Goal: Task Accomplishment & Management: Use online tool/utility

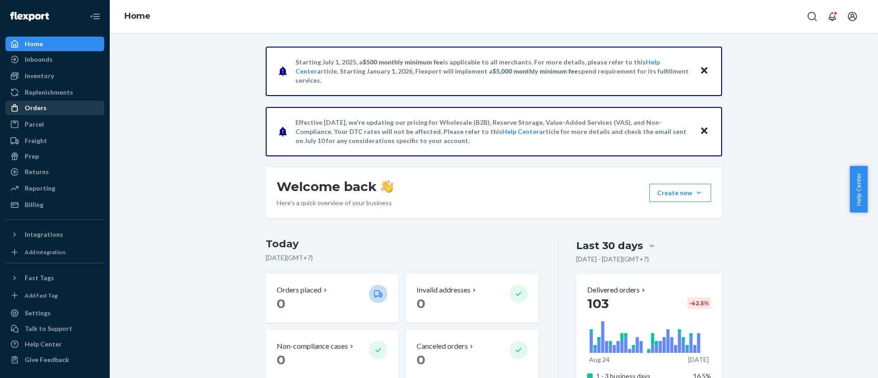
click at [37, 107] on div "Orders" at bounding box center [36, 107] width 22 height 9
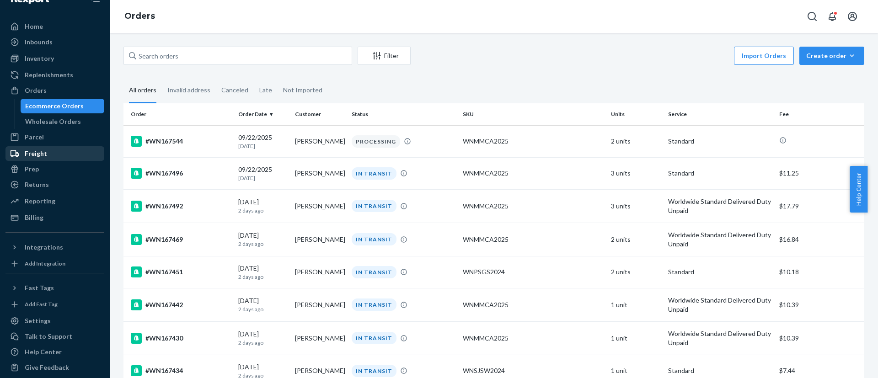
scroll to position [25, 0]
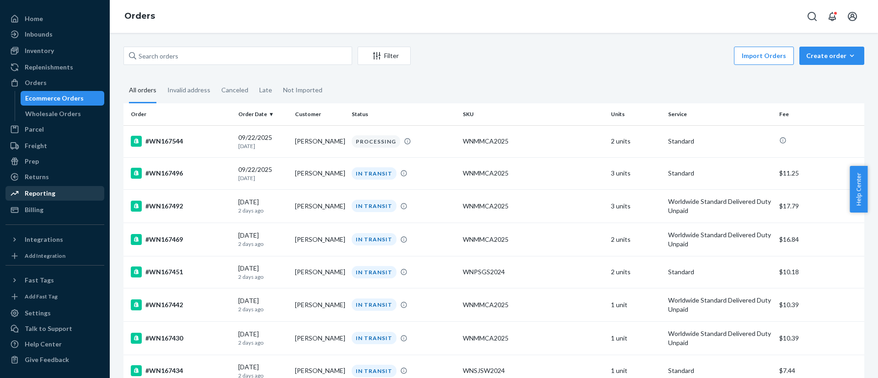
click at [47, 193] on div "Reporting" at bounding box center [40, 193] width 31 height 9
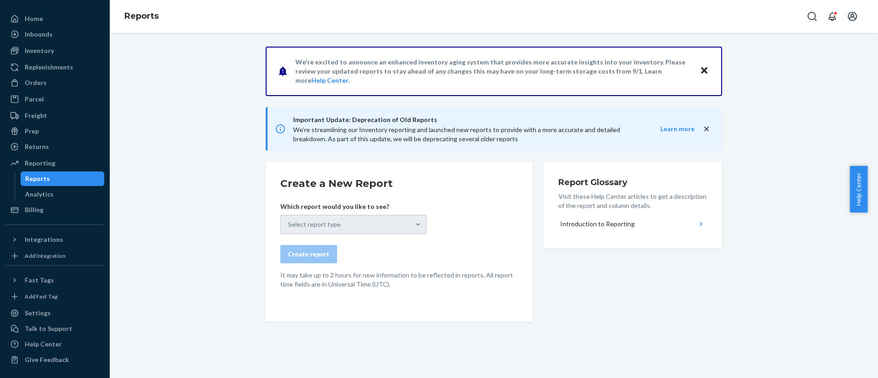
click at [373, 226] on div "Select report type" at bounding box center [353, 224] width 146 height 19
click at [703, 71] on button "Close" at bounding box center [704, 70] width 12 height 13
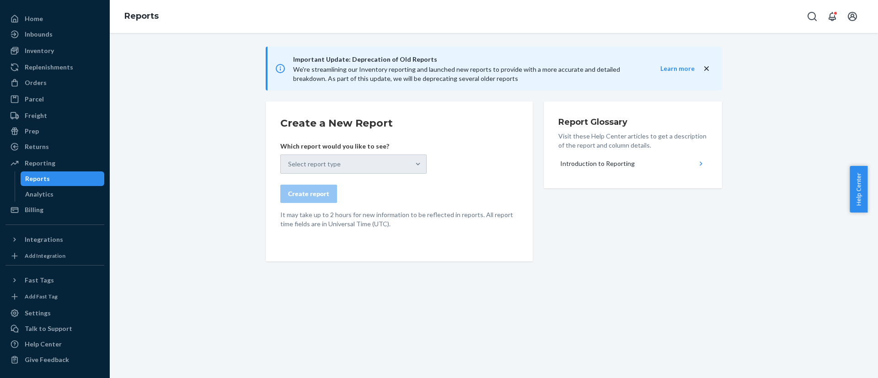
click at [703, 73] on div "Important Update: Deprecation of Old Reports We're streamlining our Inventory r…" at bounding box center [494, 69] width 456 height 44
click at [349, 166] on div "Select report type" at bounding box center [353, 164] width 146 height 19
click at [43, 166] on div "Reporting" at bounding box center [40, 163] width 31 height 9
click at [43, 179] on div "Reports" at bounding box center [37, 178] width 25 height 9
click at [350, 162] on div "Select report type" at bounding box center [353, 164] width 146 height 19
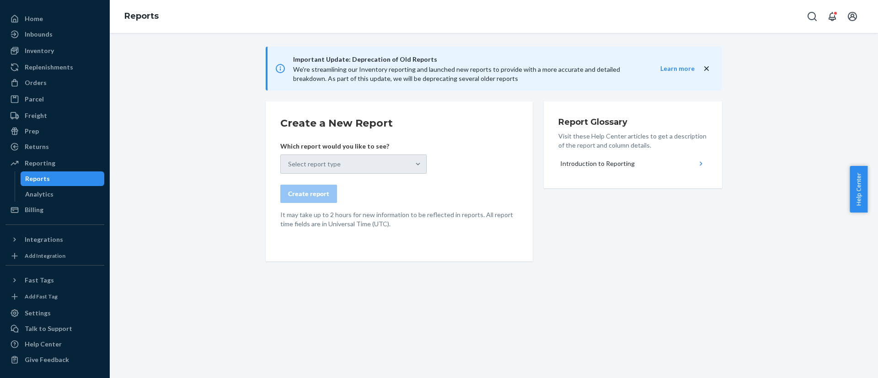
click at [705, 66] on icon "close" at bounding box center [706, 68] width 9 height 9
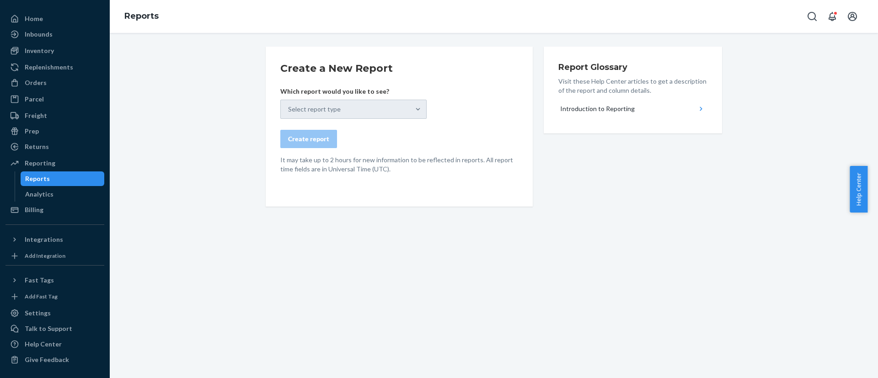
click at [412, 111] on div "Select report type" at bounding box center [353, 109] width 146 height 19
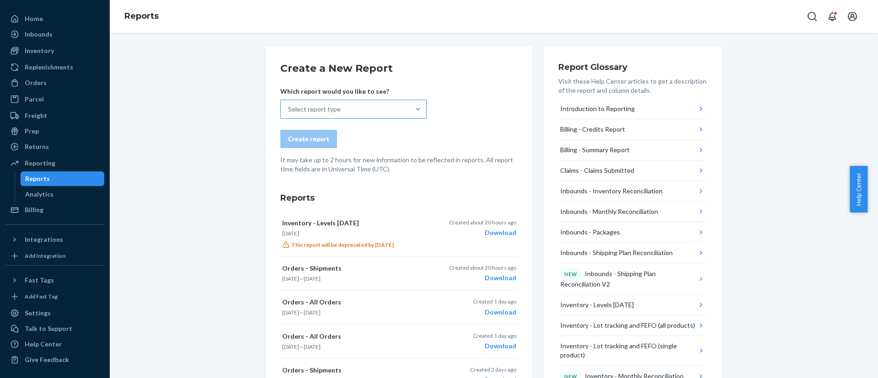
click at [319, 113] on div "Select report type" at bounding box center [314, 109] width 53 height 9
click at [289, 113] on input "Select report type" at bounding box center [288, 109] width 1 height 9
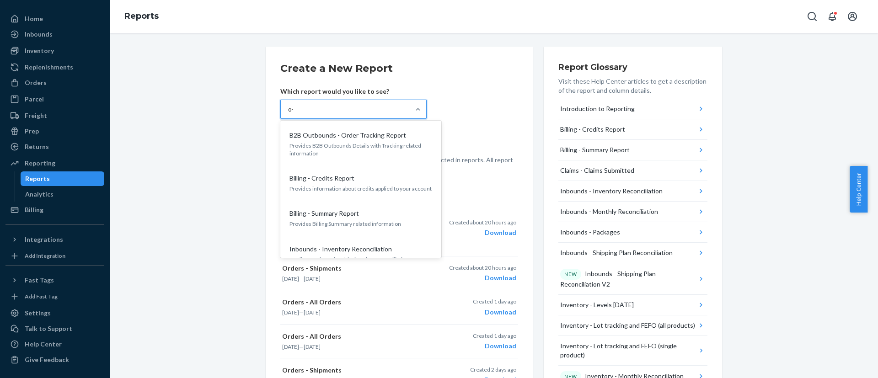
type input "o"
type input "ỏ"
type input "order"
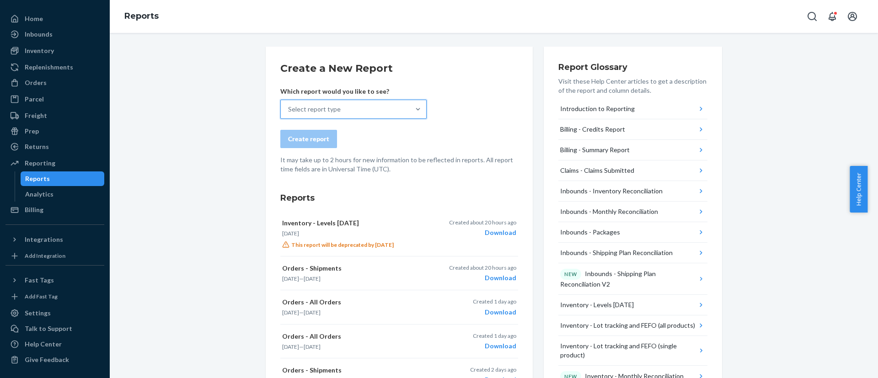
click at [347, 107] on div "Select report type" at bounding box center [345, 109] width 129 height 18
click at [289, 107] on input "0 results available. Select is focused ,type to refine list, press Down to open…" at bounding box center [288, 109] width 1 height 9
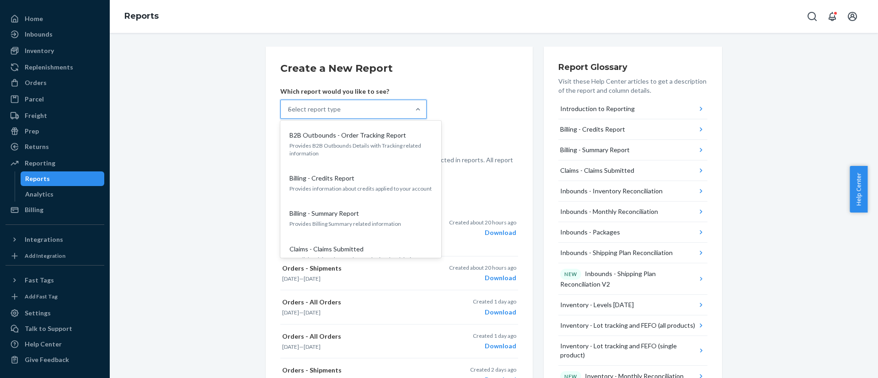
type input "o"
type input "ỏ"
type input "order"
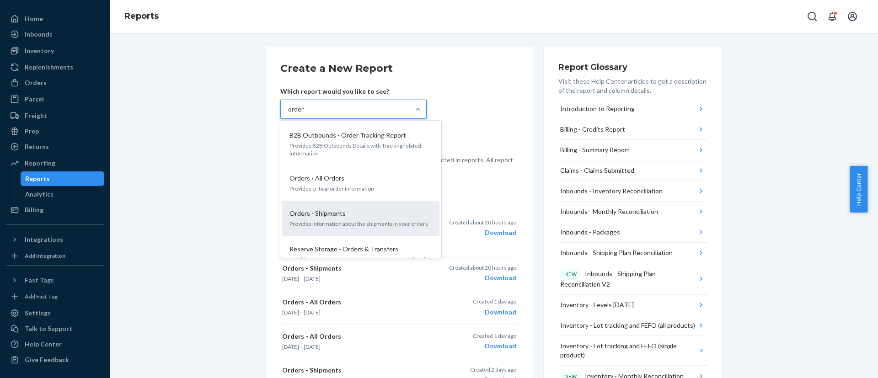
click at [336, 207] on div "Orders - Shipments Provides information about the shipments in your orders" at bounding box center [361, 218] width 146 height 28
click at [305, 114] on input "order" at bounding box center [296, 109] width 16 height 9
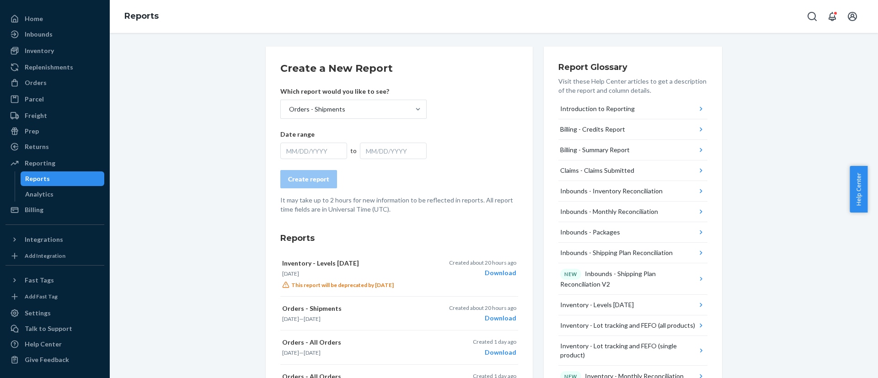
click at [300, 147] on div "MM/DD/YYYY" at bounding box center [313, 151] width 67 height 16
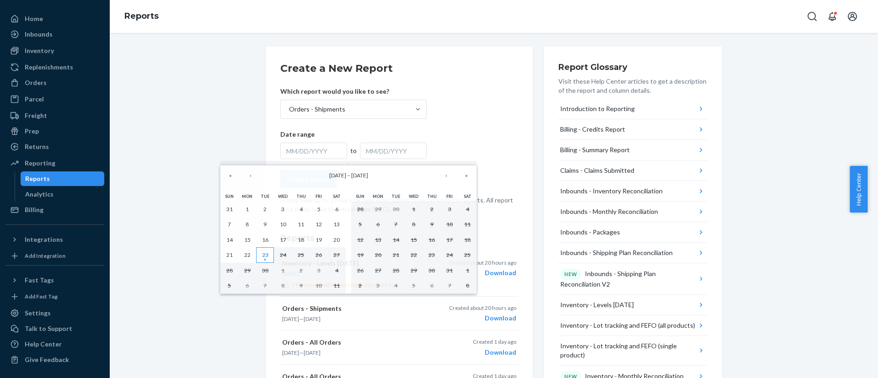
click at [267, 256] on abbr "23" at bounding box center [265, 255] width 6 height 7
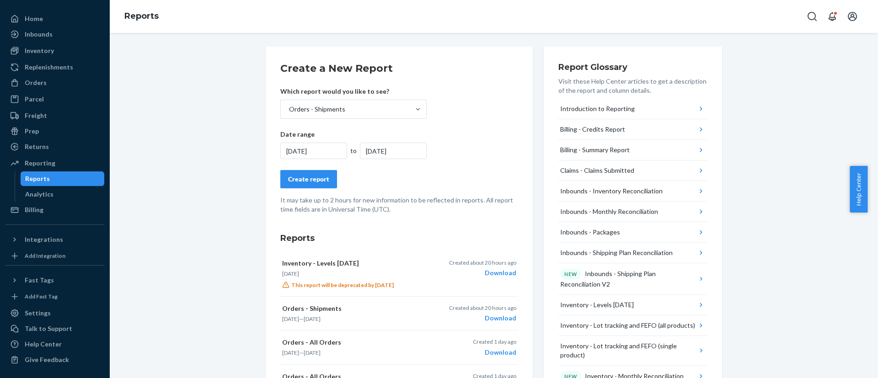
click at [388, 150] on div "[DATE]" at bounding box center [393, 151] width 67 height 16
click at [505, 126] on form "Create a New Report Which report would you like to see? Orders - Shipments Date…" at bounding box center [399, 137] width 238 height 153
click at [302, 175] on div "Create report" at bounding box center [308, 179] width 41 height 9
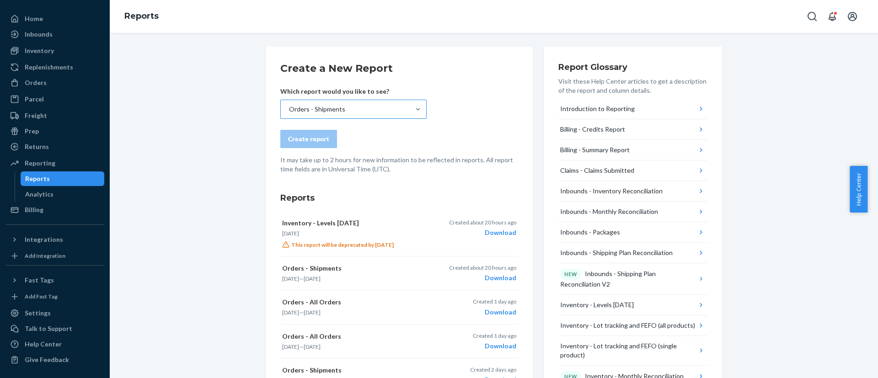
click at [387, 115] on div "Orders - Shipments" at bounding box center [345, 109] width 129 height 18
click at [289, 114] on input "Orders - Shipments" at bounding box center [288, 109] width 1 height 9
click at [337, 103] on div "Orders - Shipments" at bounding box center [345, 109] width 129 height 18
click at [289, 105] on input "option Orders - Shipments, selected. 0 results available. Select is focused ,ty…" at bounding box center [288, 109] width 1 height 9
click at [337, 103] on div "Orders - Shipments" at bounding box center [345, 109] width 129 height 18
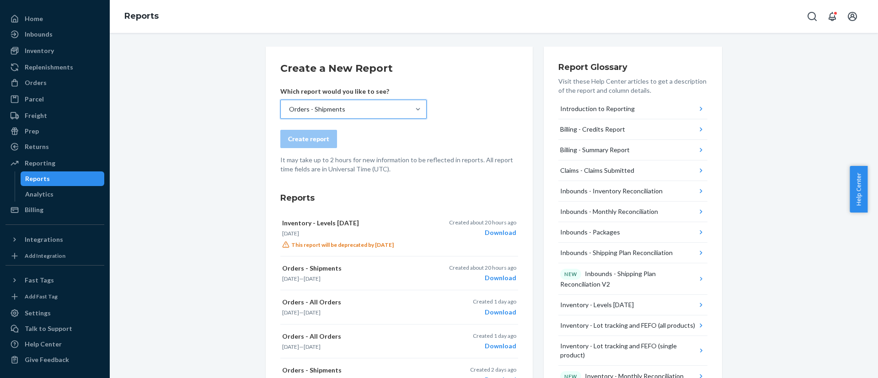
click at [289, 105] on input "option Orders - Shipments, selected. 0 results available. Select is focused ,ty…" at bounding box center [288, 109] width 1 height 9
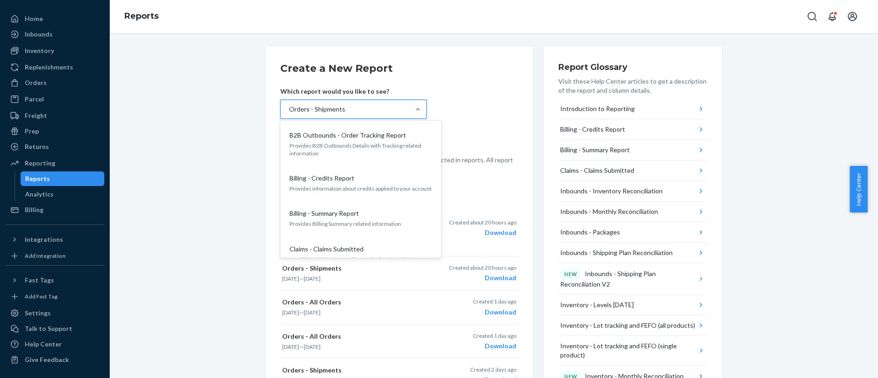
click at [337, 103] on div "Orders - Shipments" at bounding box center [345, 109] width 129 height 18
click at [289, 105] on input "option Orders - Shipments, selected. option B2B Outbounds - Order Tracking Repo…" at bounding box center [288, 109] width 1 height 9
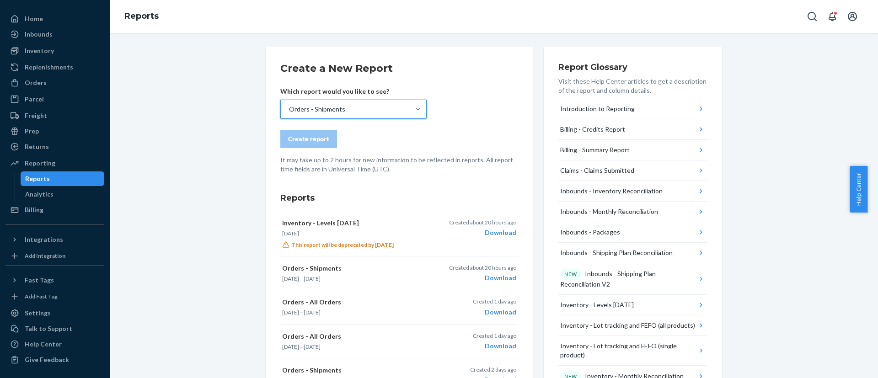
click at [337, 103] on div "Orders - Shipments" at bounding box center [345, 109] width 129 height 18
click at [289, 105] on input "option Orders - Shipments, selected. 0 results available. Select is focused ,ty…" at bounding box center [288, 109] width 1 height 9
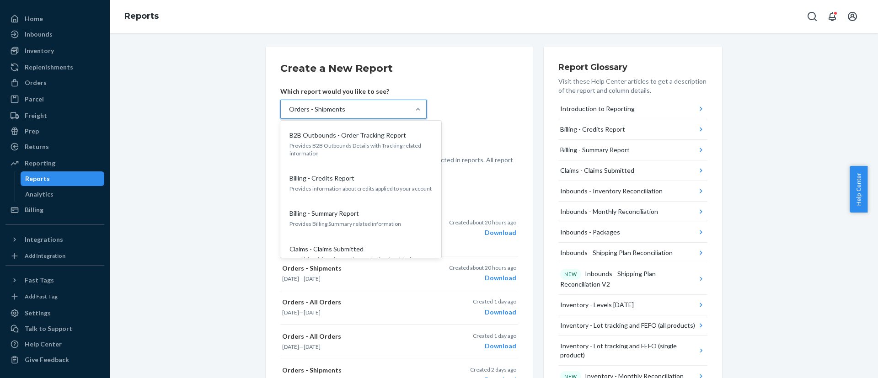
click at [498, 104] on form "Create a New Report Which report would you like to see? option Orders - Shipmen…" at bounding box center [399, 117] width 238 height 112
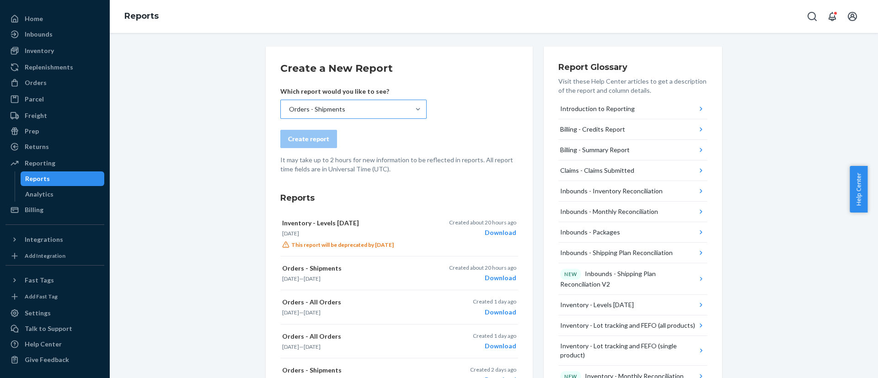
click at [327, 109] on div "Orders - Shipments" at bounding box center [317, 109] width 56 height 9
click at [289, 109] on input "Orders - Shipments" at bounding box center [288, 109] width 1 height 9
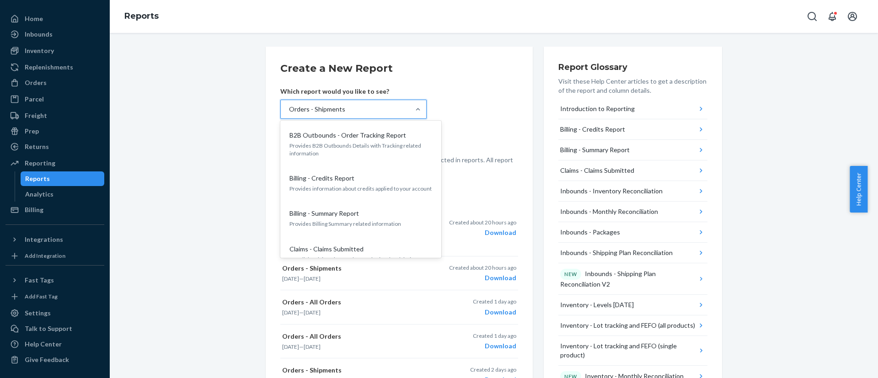
click at [329, 115] on div "Orders - Shipments" at bounding box center [345, 109] width 129 height 18
click at [289, 114] on input "option Orders - Shipments, selected. option B2B Outbounds - Order Tracking Repo…" at bounding box center [288, 109] width 1 height 9
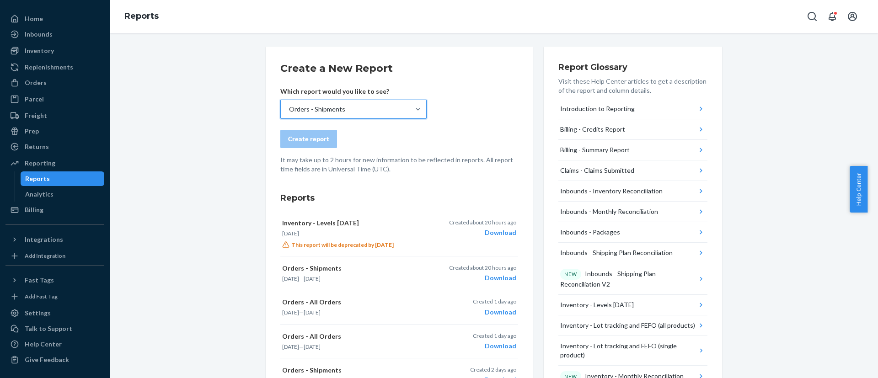
click at [329, 115] on div "Orders - Shipments" at bounding box center [345, 109] width 129 height 18
click at [289, 114] on input "option Orders - Shipments, selected. 0 results available. Select is focused ,ty…" at bounding box center [288, 109] width 1 height 9
click at [329, 115] on div "Orders - Shipments" at bounding box center [345, 109] width 129 height 18
click at [289, 114] on input "option Orders - Shipments, selected. 0 results available. Select is focused ,ty…" at bounding box center [288, 109] width 1 height 9
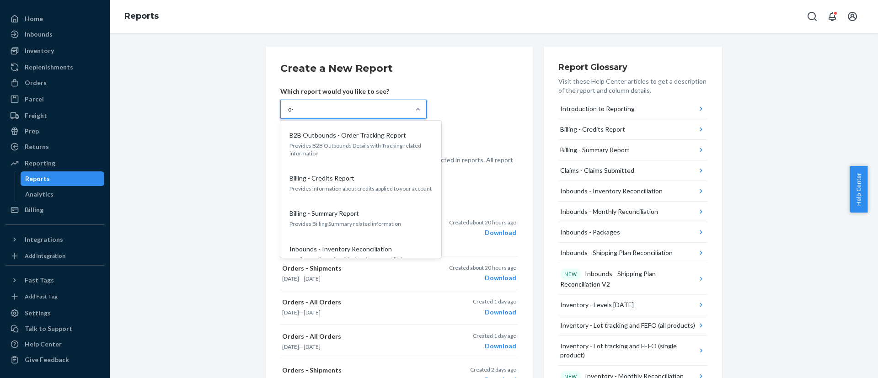
type input "o"
type input "ỏ"
type input "order"
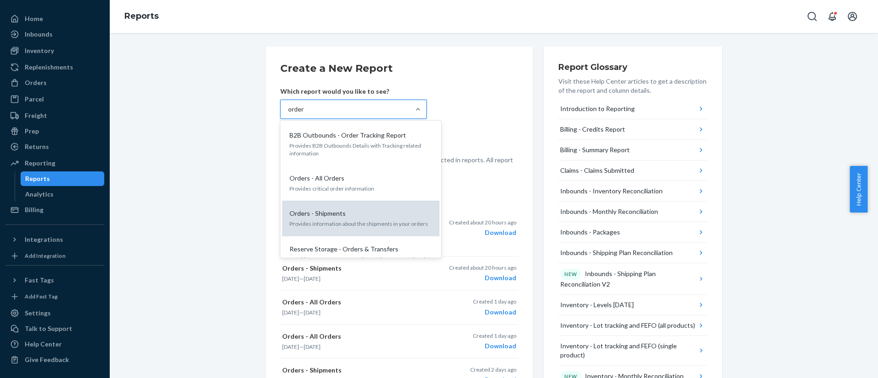
click at [331, 219] on div "Orders - Shipments Provides information about the shipments in your orders" at bounding box center [361, 218] width 146 height 28
click at [305, 114] on input "order" at bounding box center [296, 109] width 16 height 9
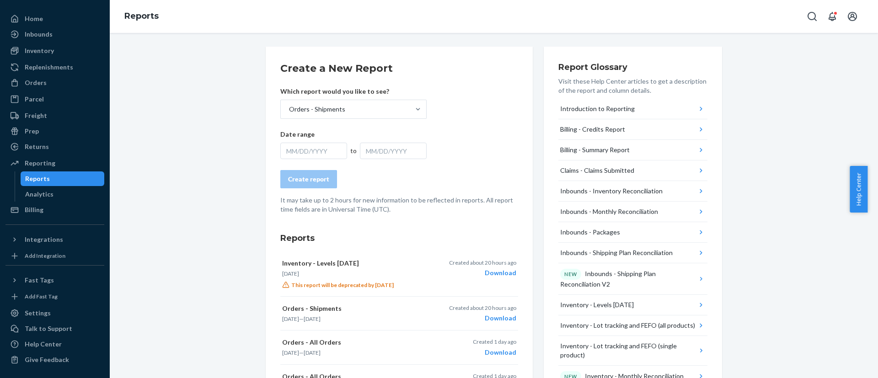
click at [319, 148] on div "MM/DD/YYYY" at bounding box center [313, 151] width 67 height 16
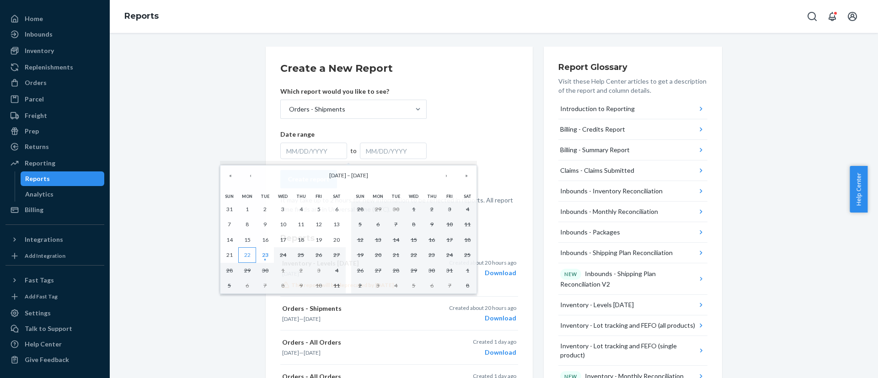
click at [249, 257] on abbr "22" at bounding box center [247, 255] width 6 height 7
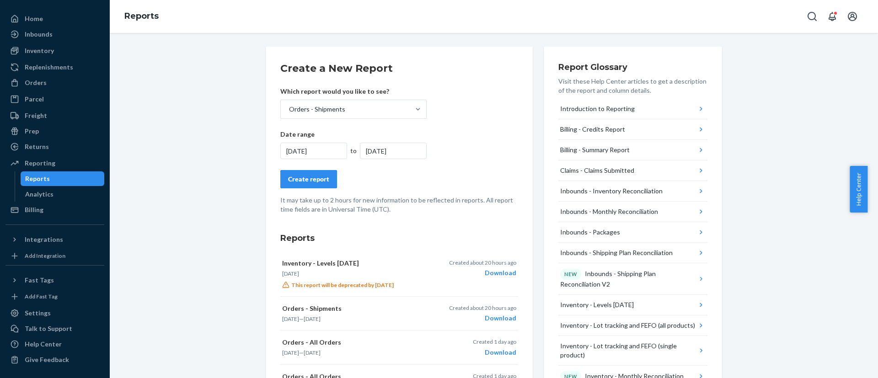
click at [388, 153] on div "[DATE]" at bounding box center [393, 151] width 67 height 16
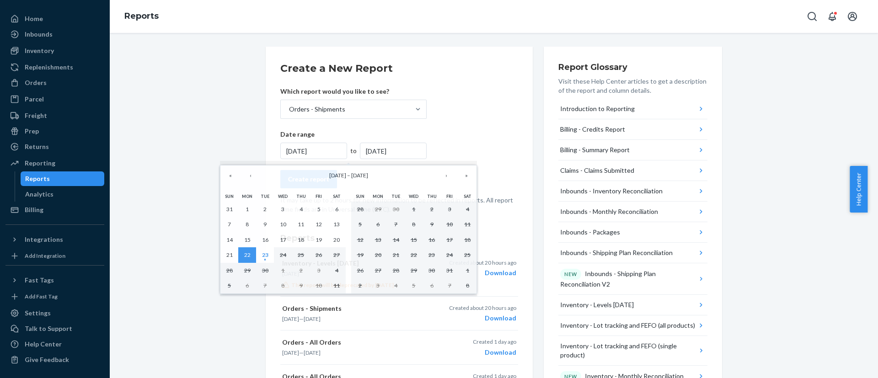
click at [455, 127] on form "Create a New Report Which report would you like to see? Orders - Shipments Date…" at bounding box center [399, 137] width 238 height 153
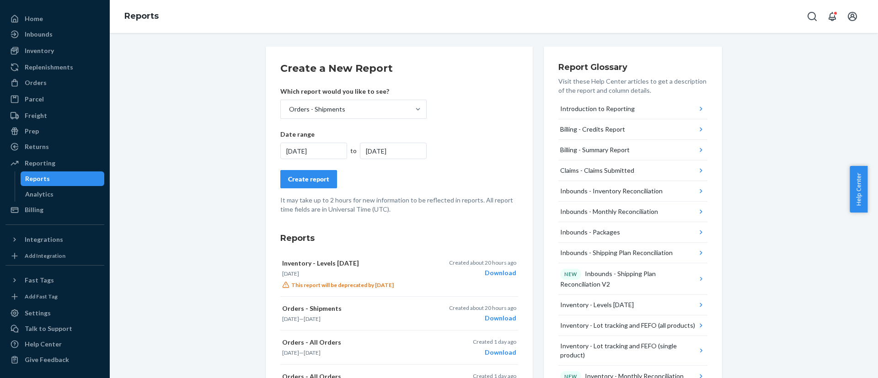
click at [315, 175] on div "Create report" at bounding box center [308, 179] width 41 height 9
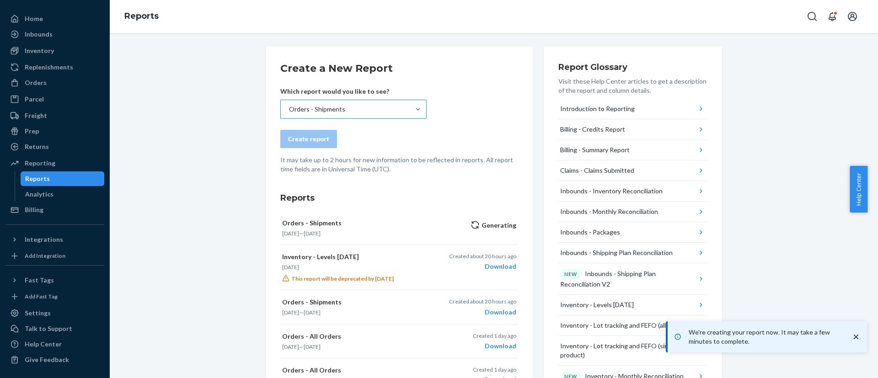
click at [316, 102] on div "Orders - Shipments" at bounding box center [345, 109] width 129 height 18
click at [289, 105] on input "Orders - Shipments" at bounding box center [288, 109] width 1 height 9
click at [316, 102] on div "Orders - Shipments" at bounding box center [345, 109] width 129 height 18
click at [289, 105] on input "option Orders - Shipments, selected. 0 results available. Select is focused ,ty…" at bounding box center [288, 109] width 1 height 9
click at [316, 102] on div "Orders - Shipments" at bounding box center [345, 109] width 129 height 18
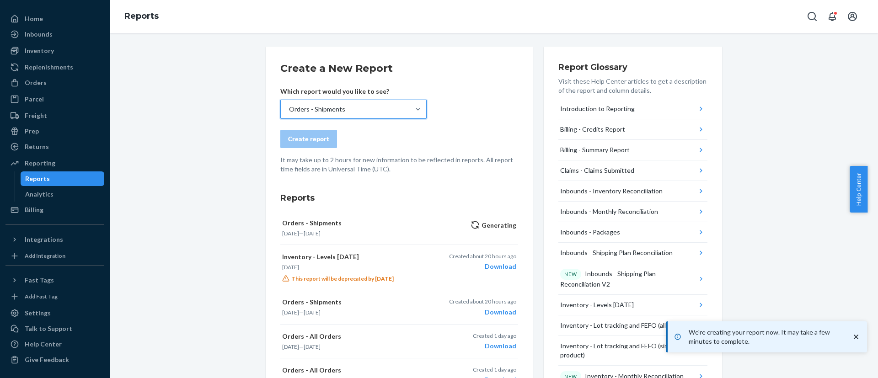
click at [289, 105] on input "option Orders - Shipments, selected. 0 results available. Select is focused ,ty…" at bounding box center [288, 109] width 1 height 9
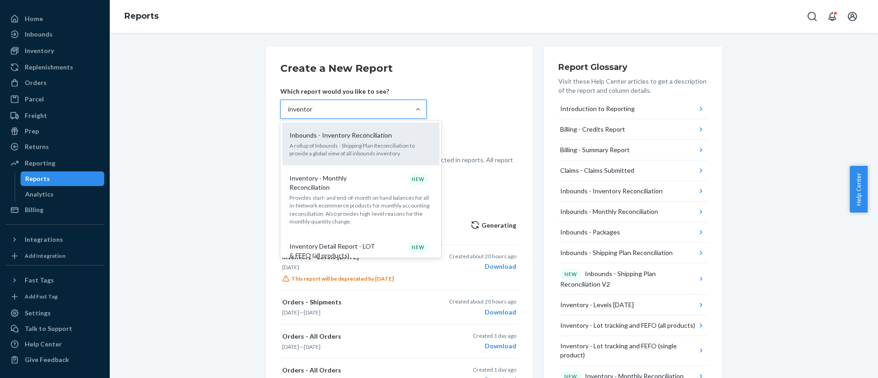
type input "inventory"
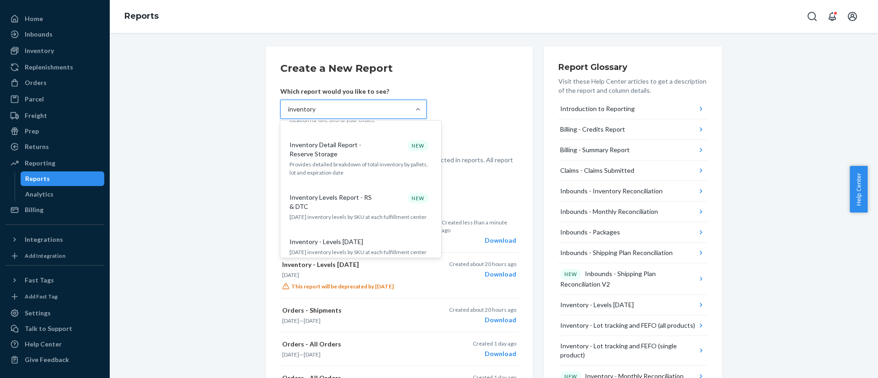
scroll to position [274, 0]
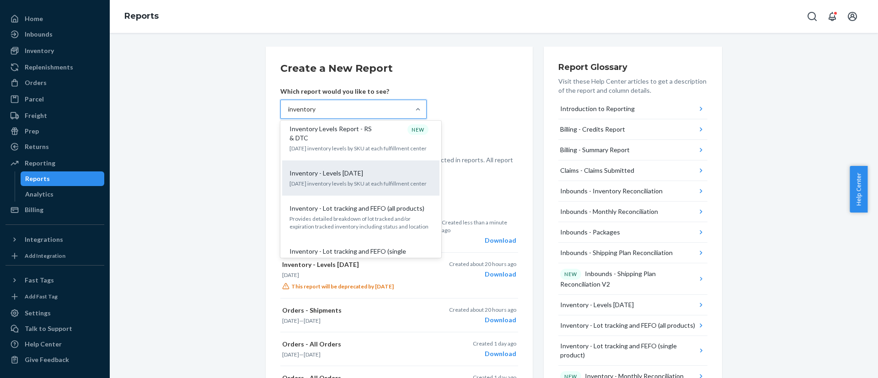
click at [343, 180] on p "[DATE] inventory levels by SKU at each fulfillment center" at bounding box center [360, 184] width 143 height 8
click at [316, 114] on input "inventory" at bounding box center [302, 109] width 28 height 9
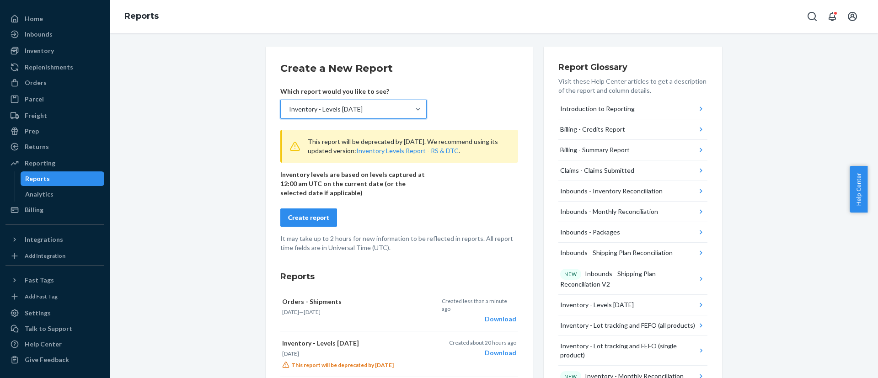
scroll to position [69, 0]
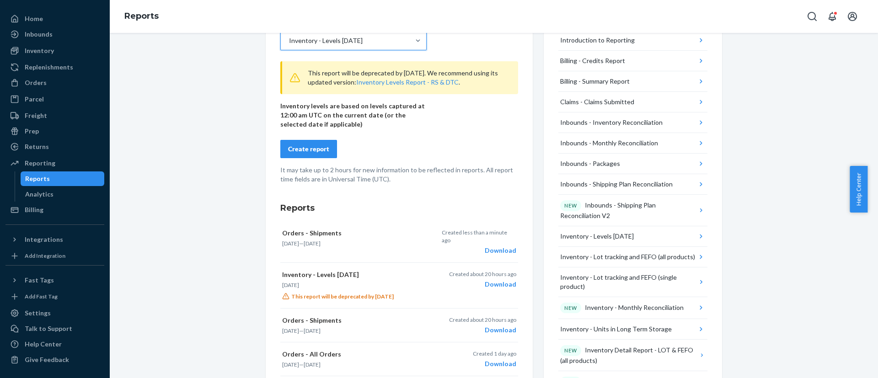
click at [295, 145] on div "Create report" at bounding box center [308, 149] width 41 height 9
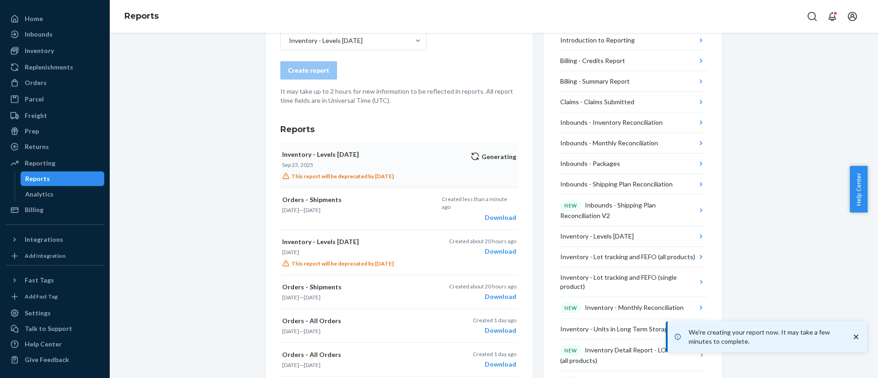
scroll to position [0, 0]
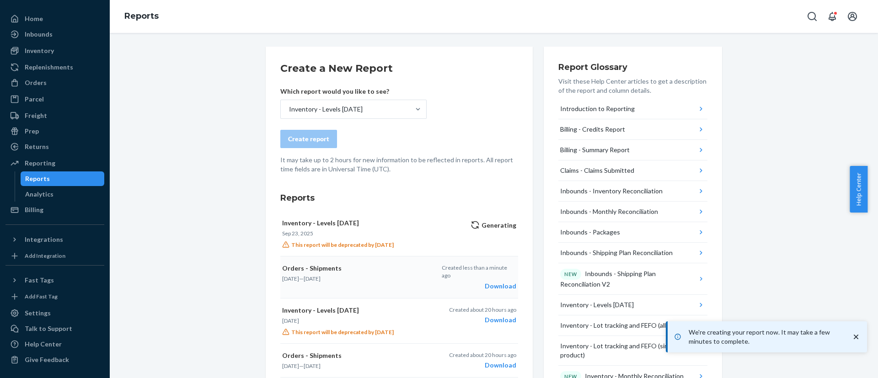
click at [484, 282] on div "Download" at bounding box center [479, 286] width 75 height 9
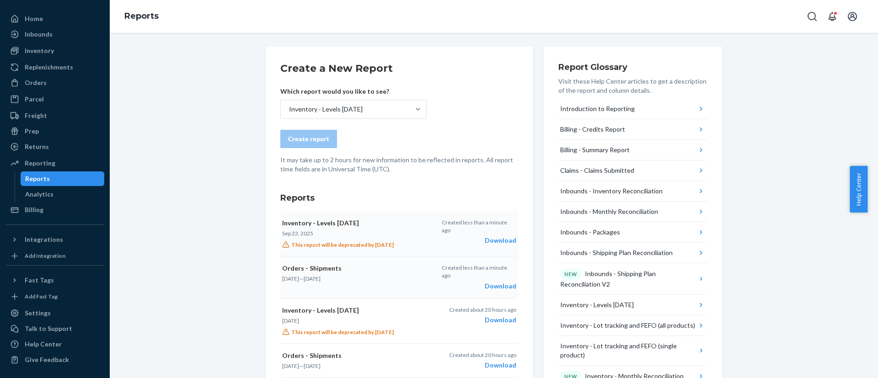
click at [504, 237] on div "Download" at bounding box center [479, 240] width 75 height 9
